Goal: Task Accomplishment & Management: Manage account settings

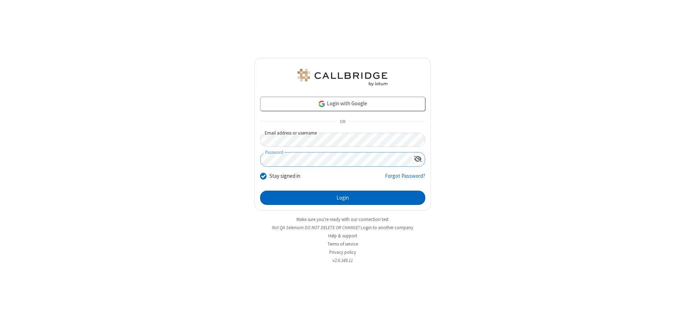
click at [342, 198] on button "Login" at bounding box center [342, 197] width 165 height 14
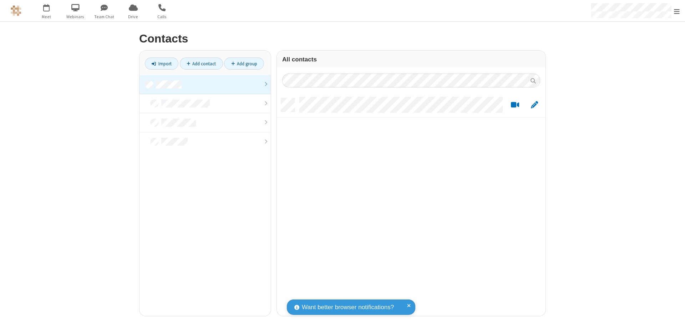
click at [205, 84] on link at bounding box center [204, 84] width 131 height 19
click at [534, 105] on span "Edit" at bounding box center [534, 105] width 7 height 9
